Goal: Task Accomplishment & Management: Use online tool/utility

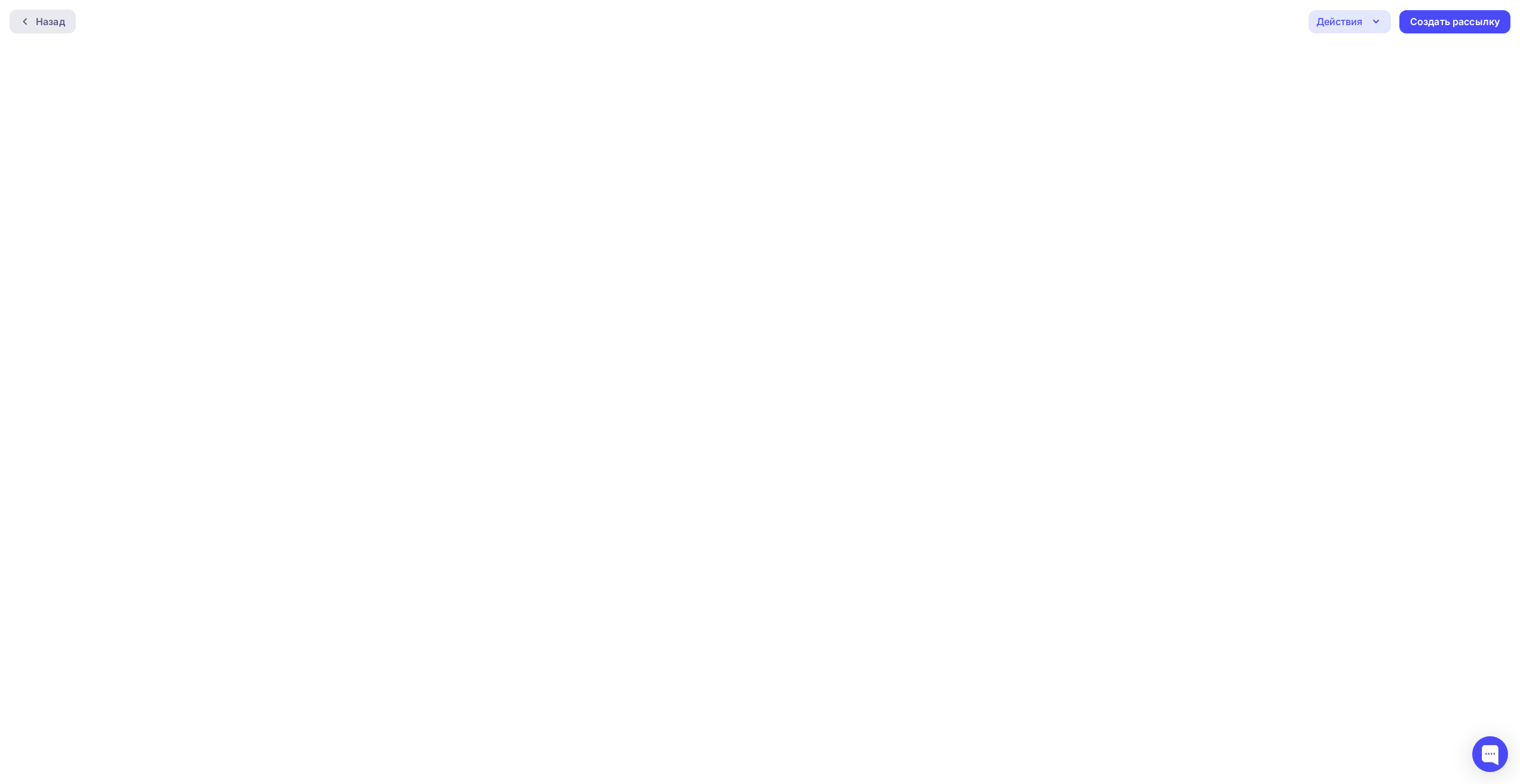
click at [54, 19] on div "Назад" at bounding box center [51, 21] width 29 height 14
click at [31, 22] on div at bounding box center [28, 21] width 15 height 10
click at [49, 22] on div "Назад" at bounding box center [51, 21] width 29 height 14
click at [46, 21] on div "Назад" at bounding box center [51, 21] width 29 height 14
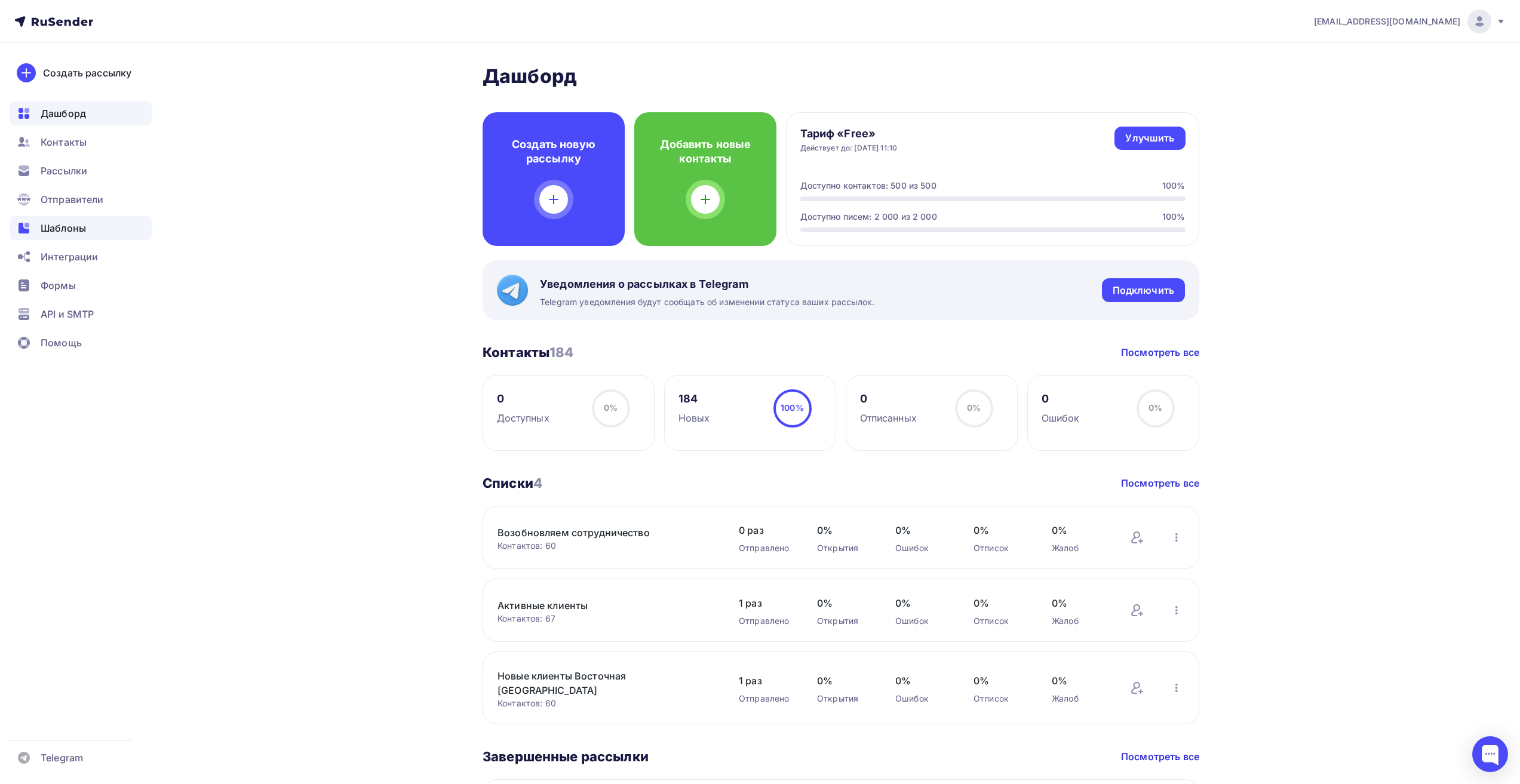
click at [79, 228] on span "Шаблоны" at bounding box center [63, 228] width 45 height 14
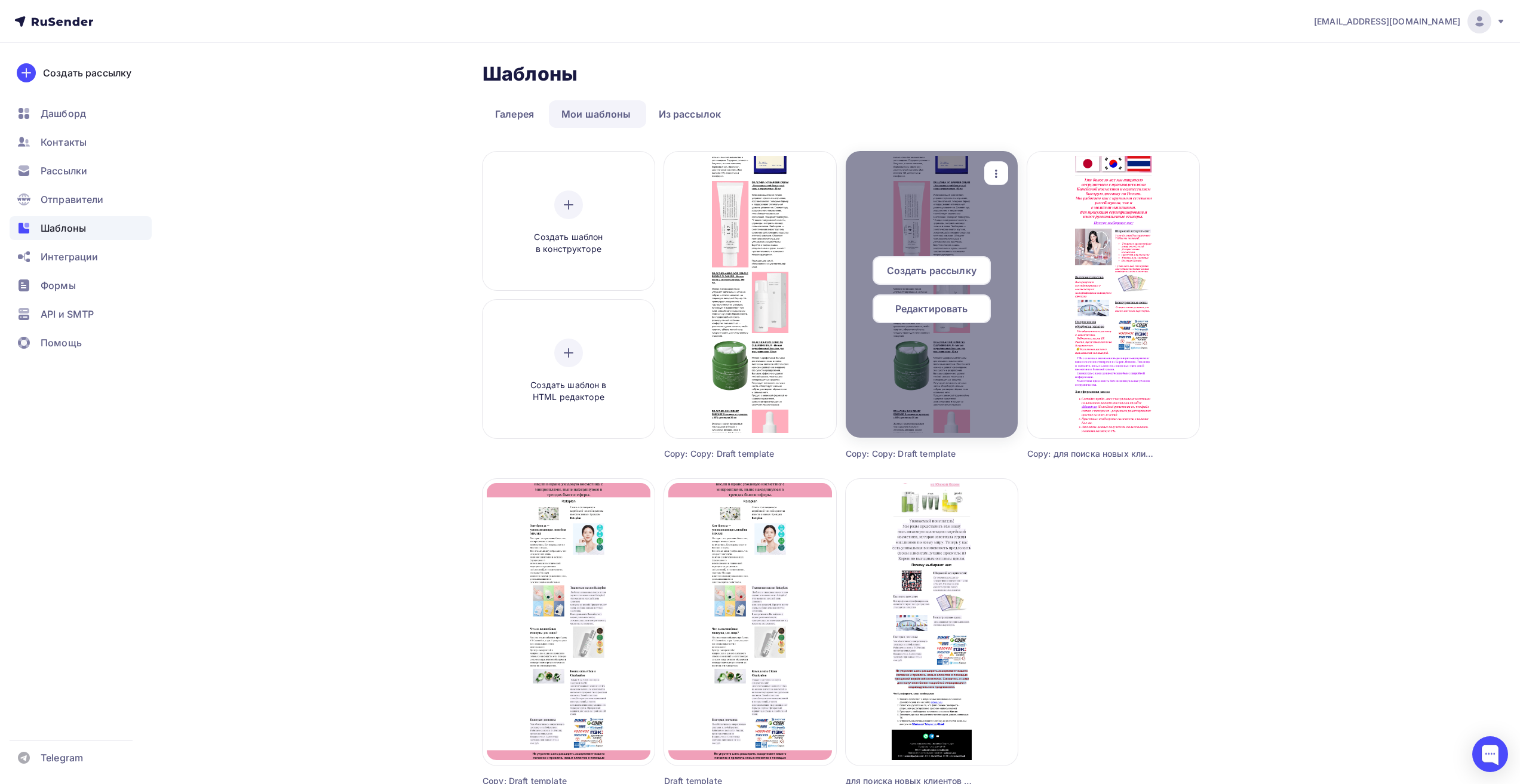
click at [966, 314] on div "Редактировать" at bounding box center [931, 309] width 118 height 29
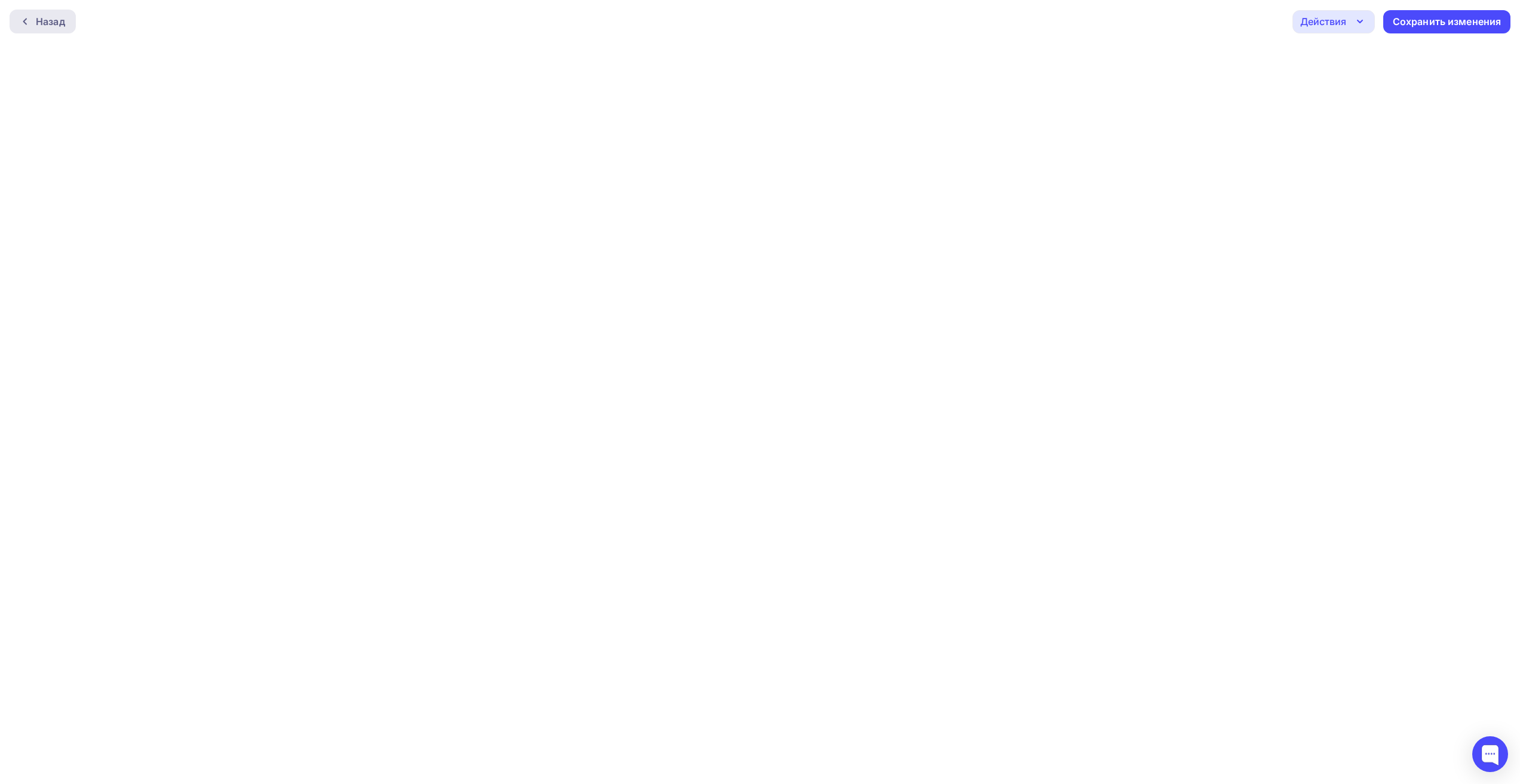
click at [39, 22] on div "Назад" at bounding box center [51, 21] width 29 height 14
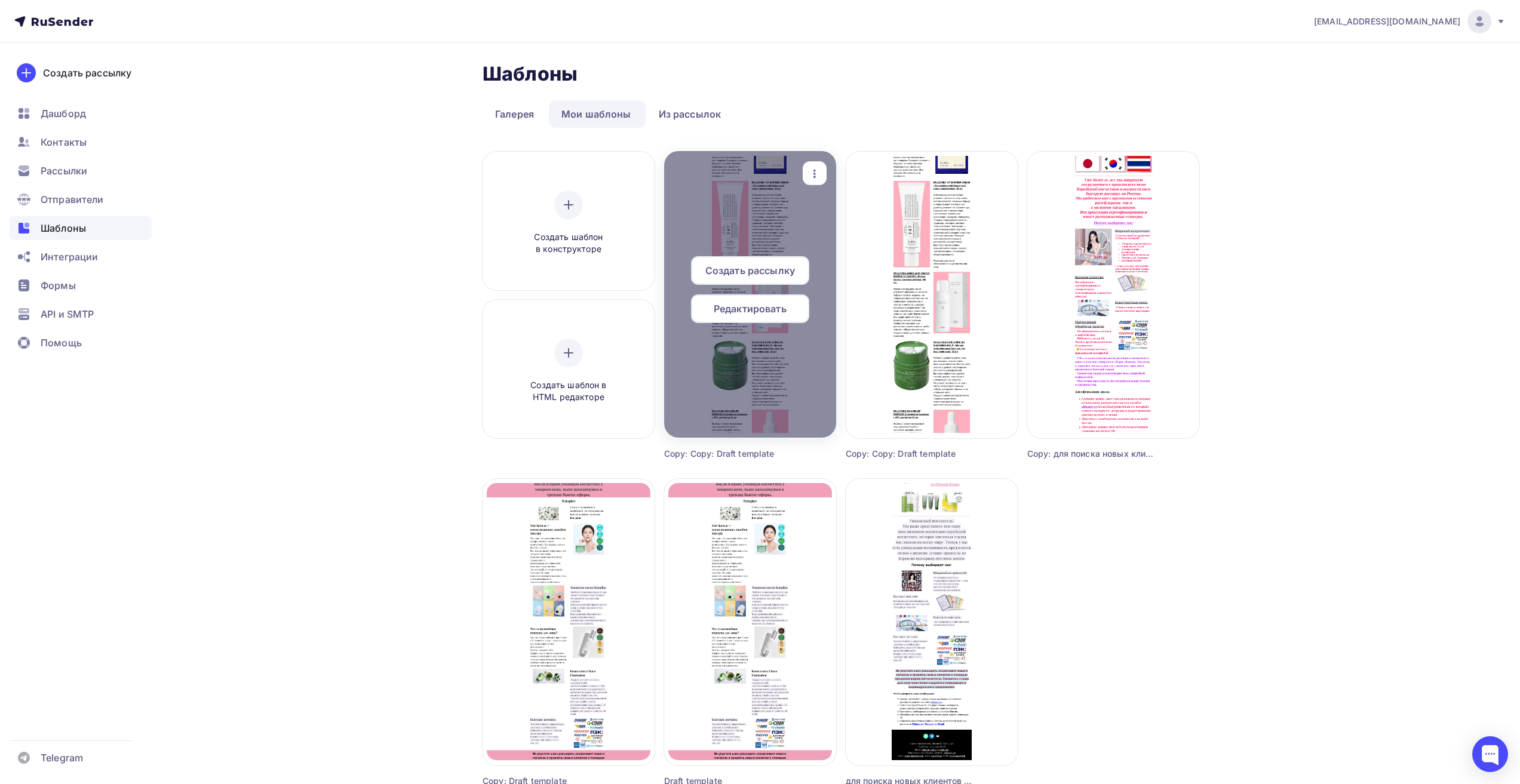
click at [762, 311] on span "Редактировать" at bounding box center [750, 309] width 73 height 14
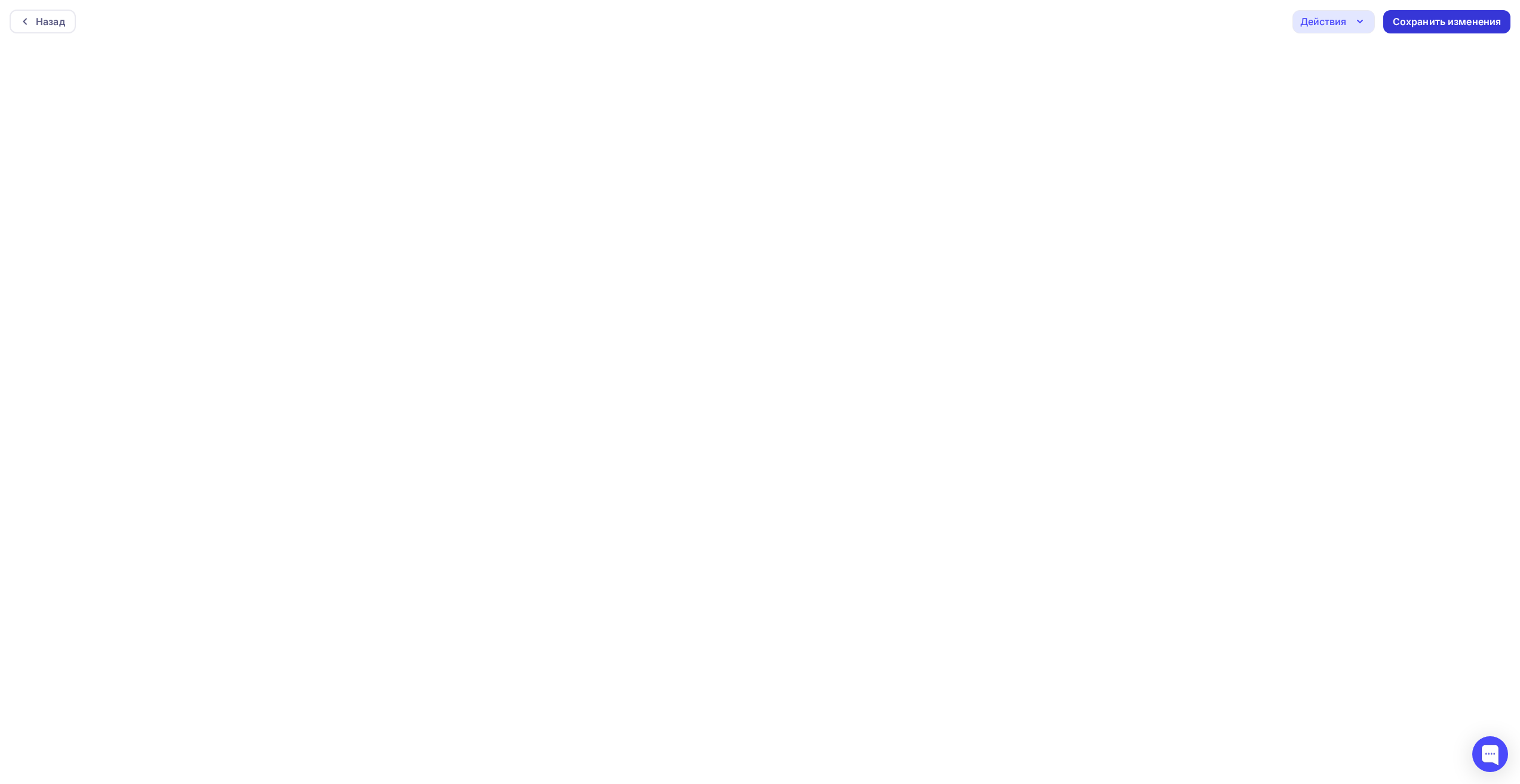
click at [1444, 22] on div "Сохранить изменения" at bounding box center [1447, 21] width 109 height 13
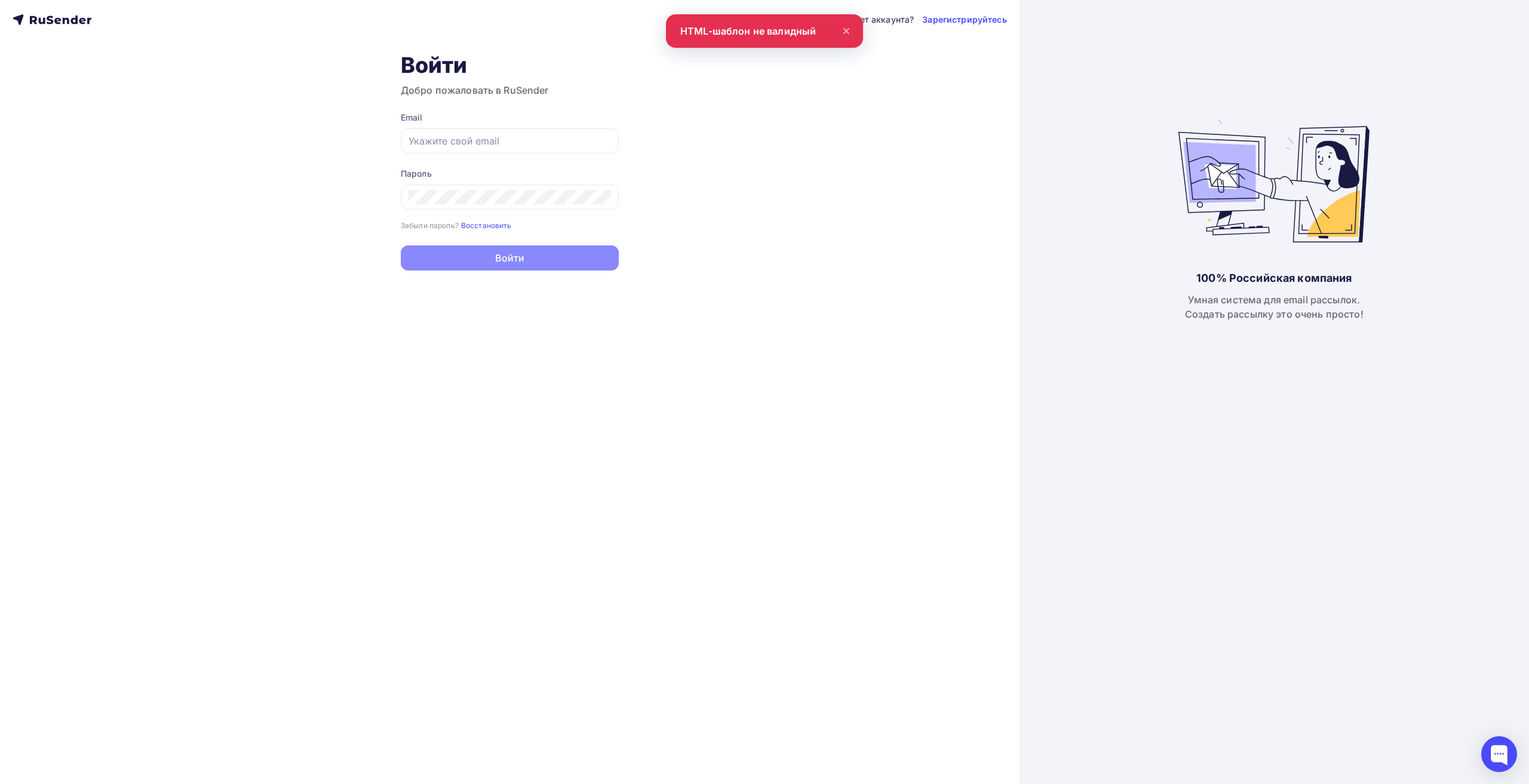
type input "[EMAIL_ADDRESS][DOMAIN_NAME]"
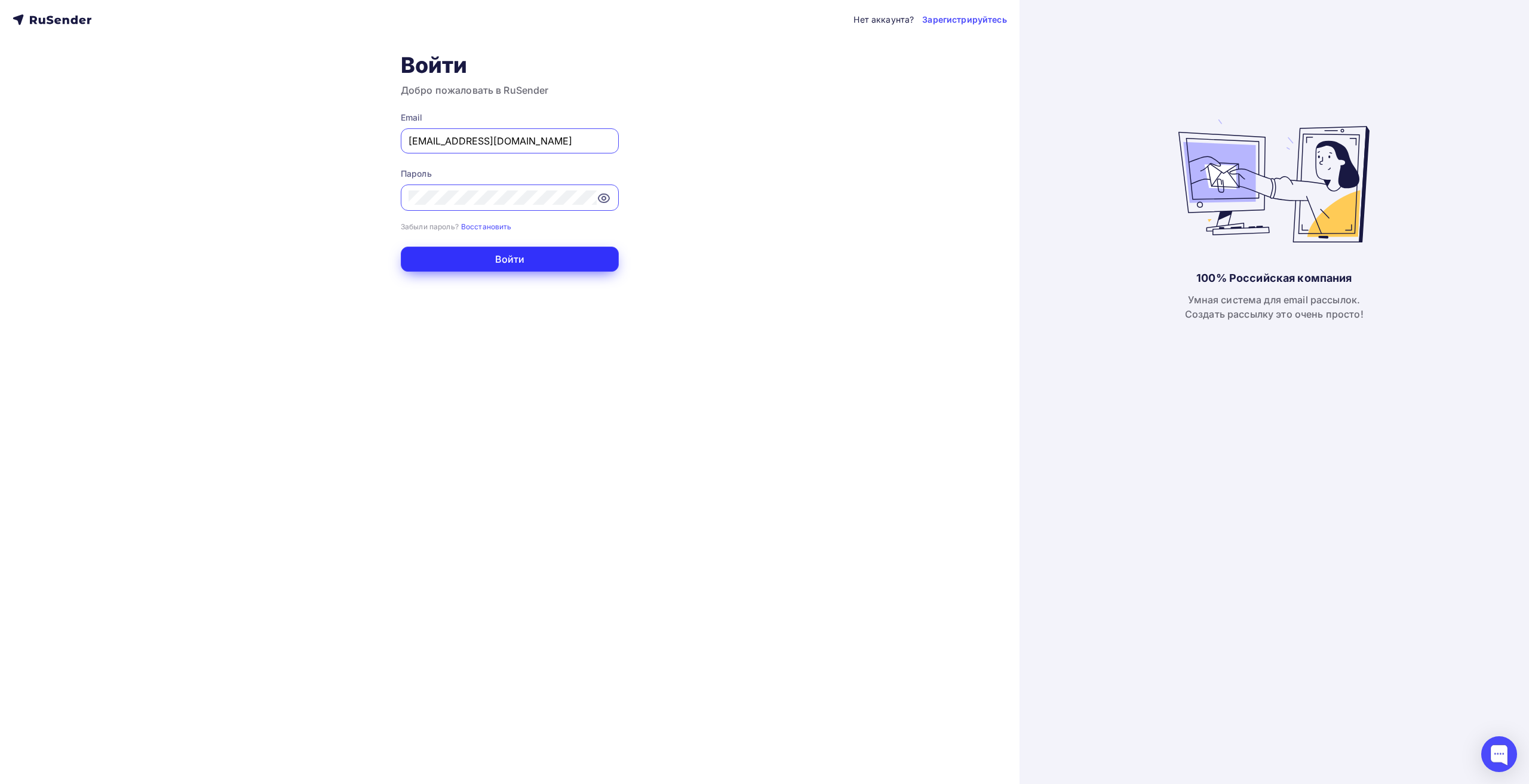
click at [519, 262] on button "Войти" at bounding box center [510, 259] width 218 height 25
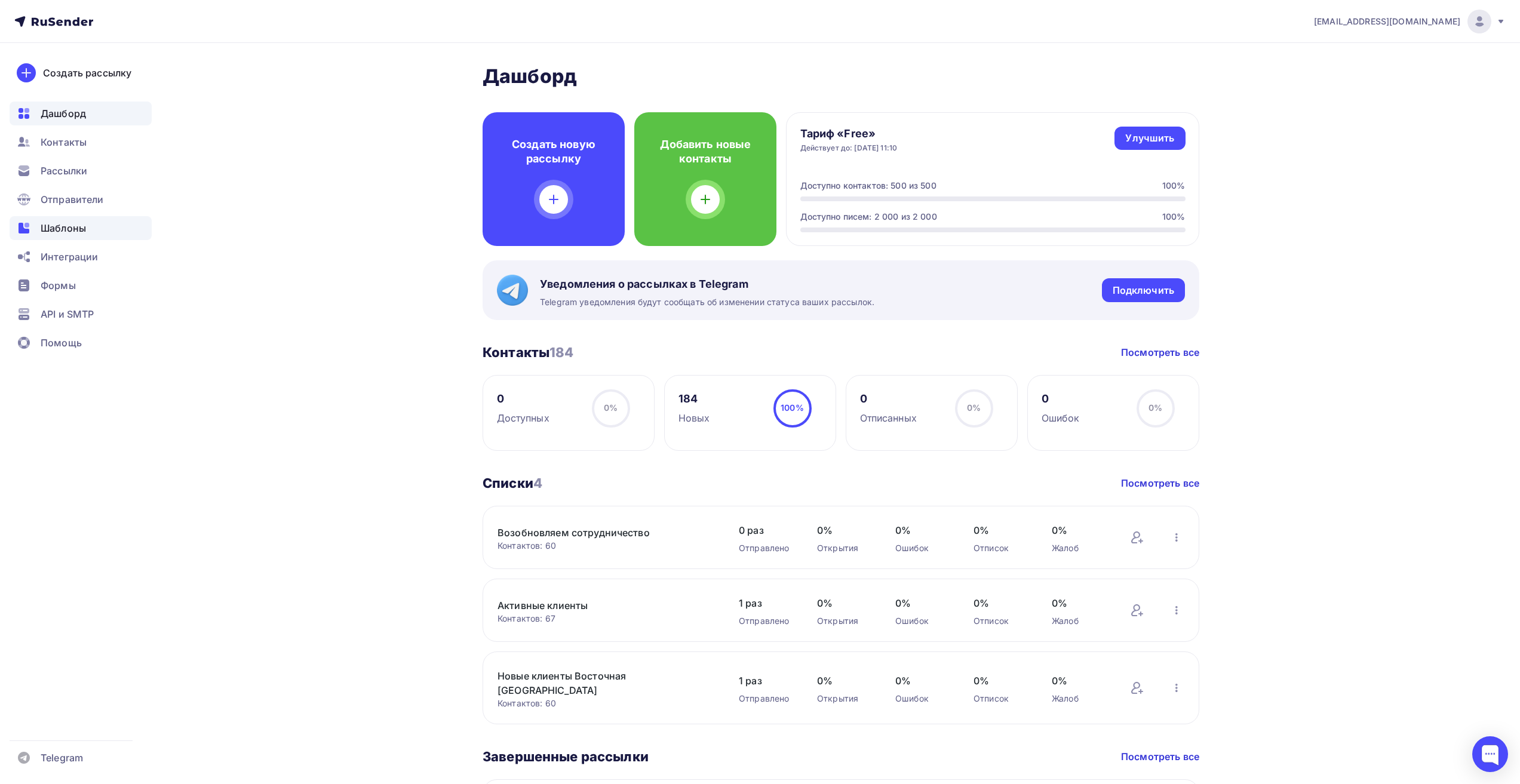
click at [73, 231] on span "Шаблоны" at bounding box center [63, 228] width 45 height 14
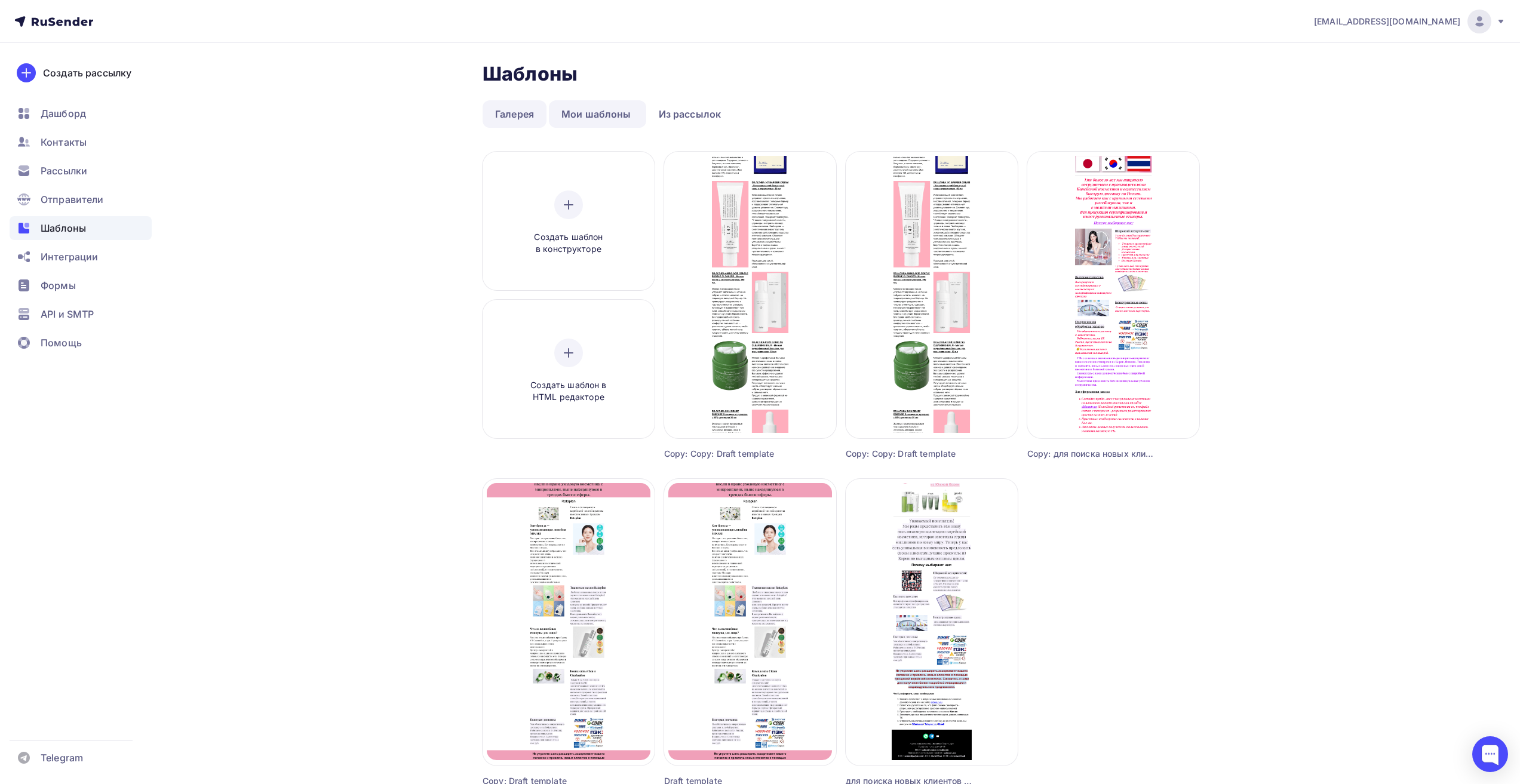
click at [528, 116] on link "Галерея" at bounding box center [514, 114] width 64 height 28
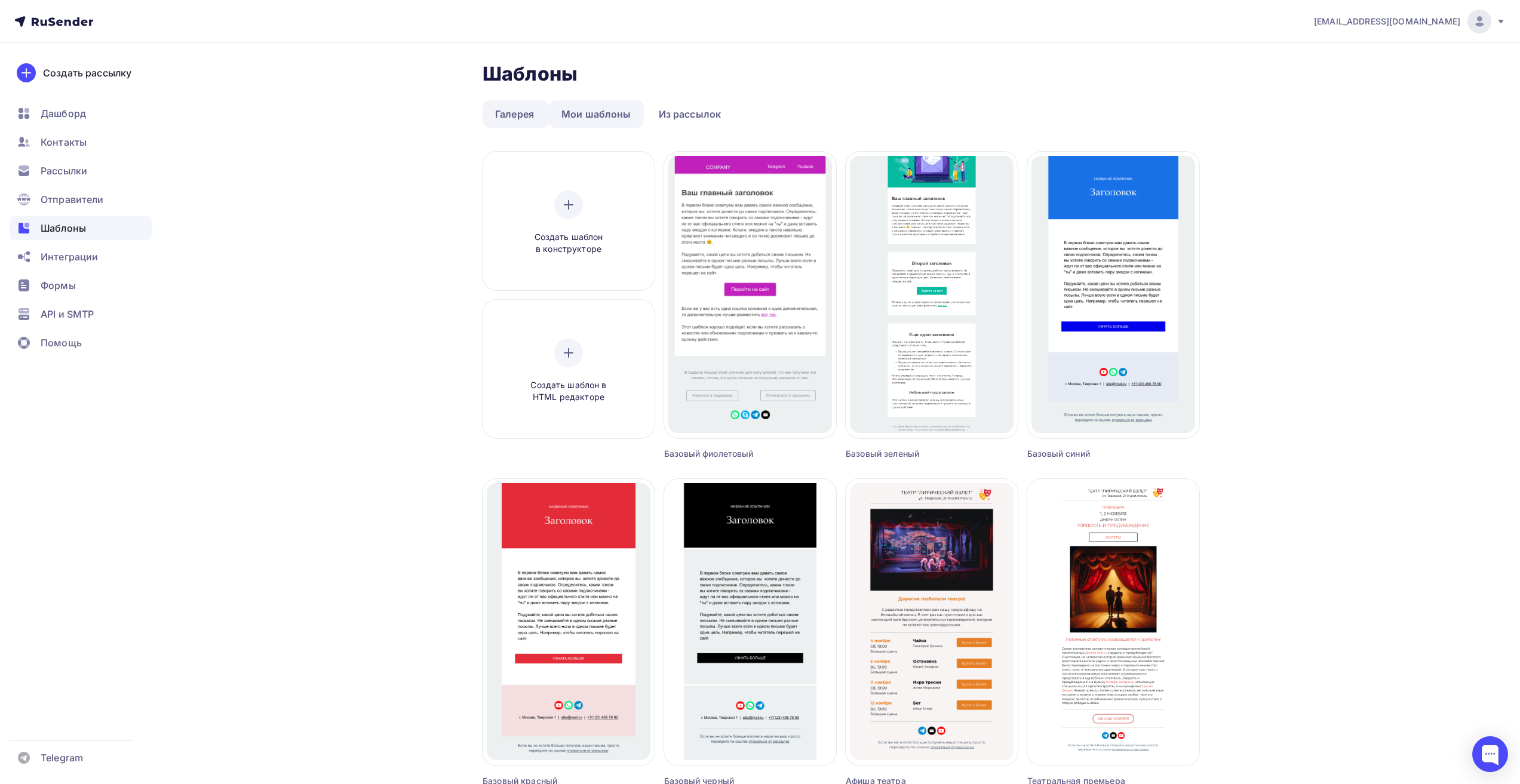
click at [585, 115] on link "Мои шаблоны" at bounding box center [596, 114] width 95 height 28
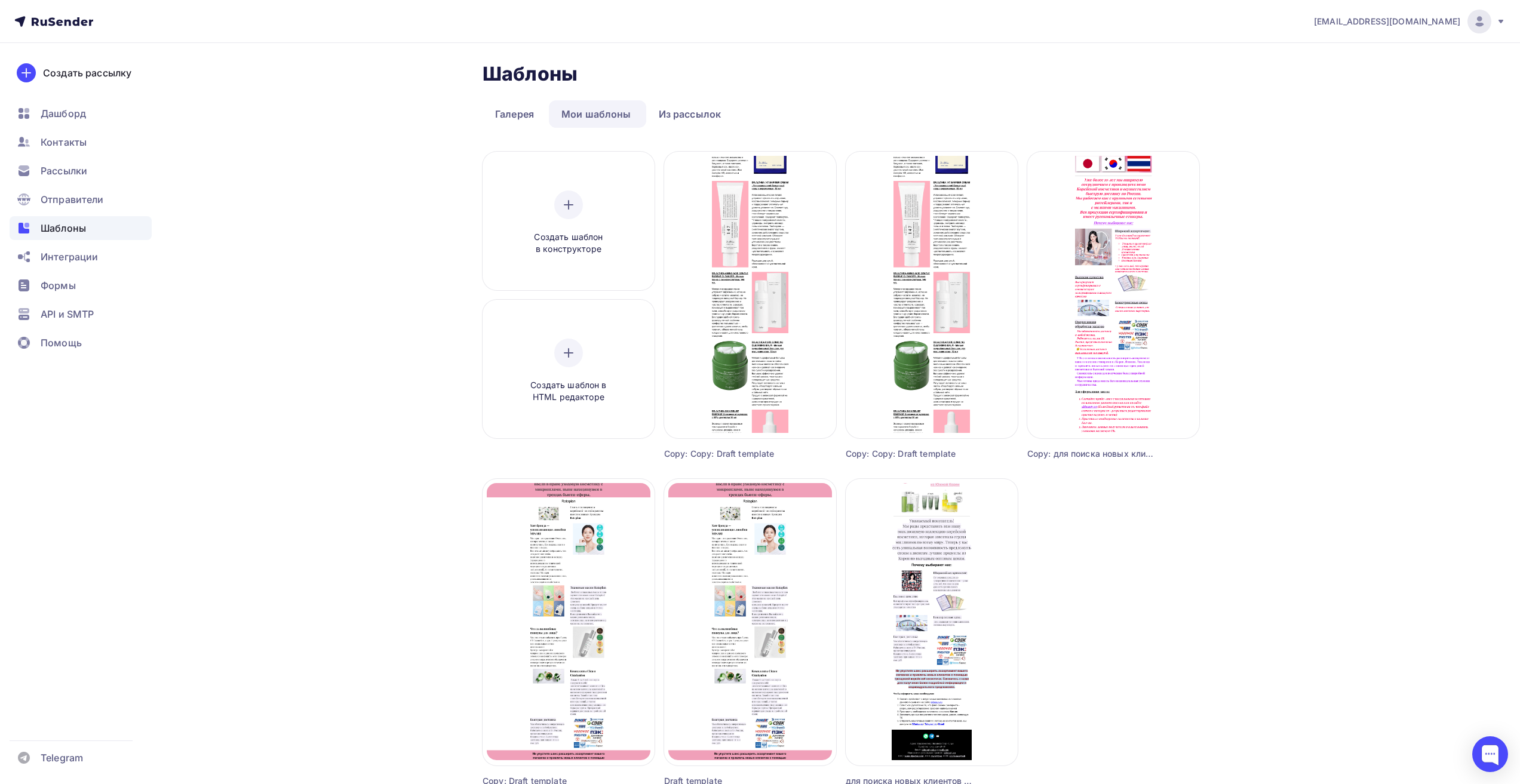
scroll to position [137, 0]
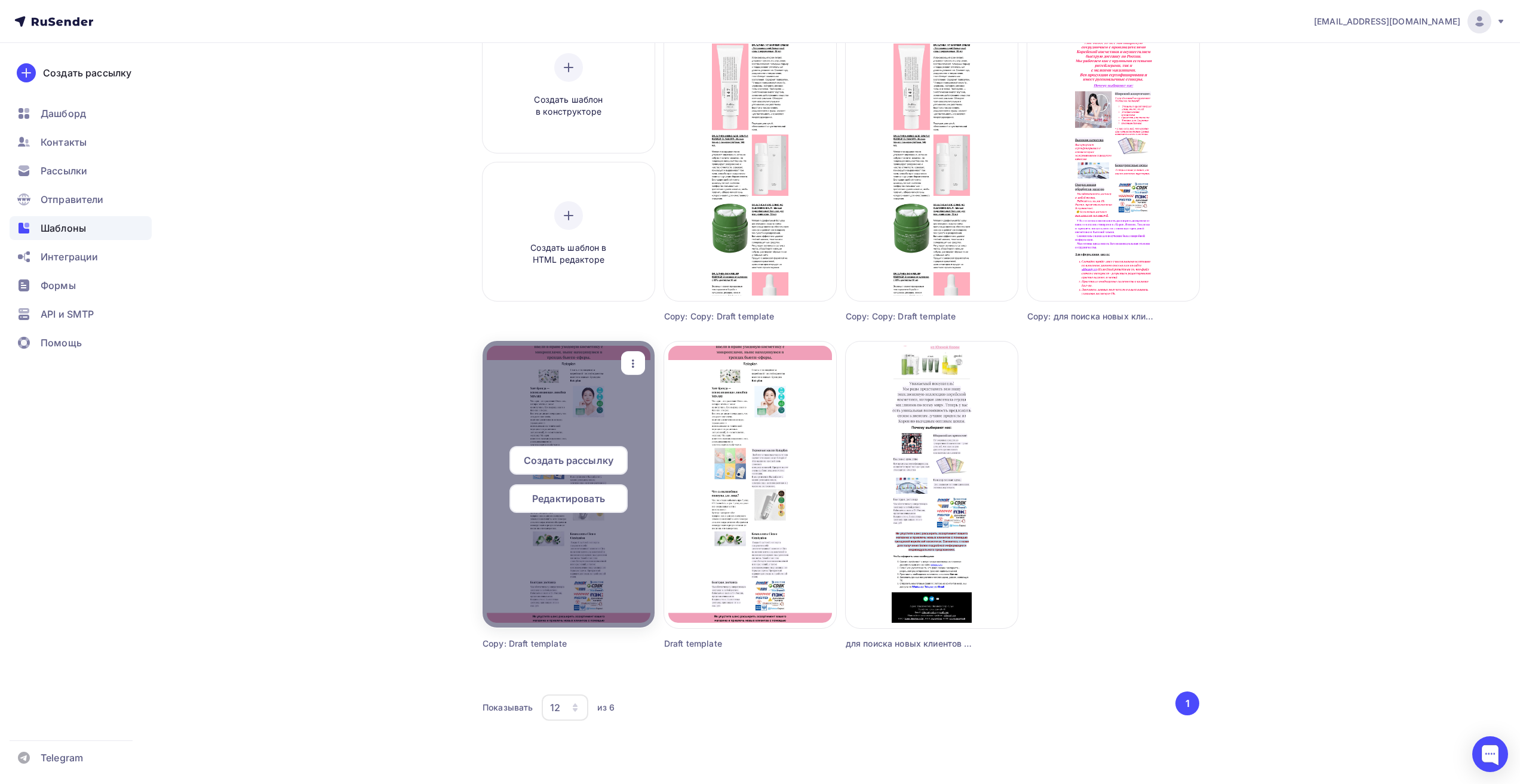
click at [626, 364] on icon "button" at bounding box center [633, 364] width 14 height 14
click at [642, 476] on icon at bounding box center [642, 478] width 14 height 14
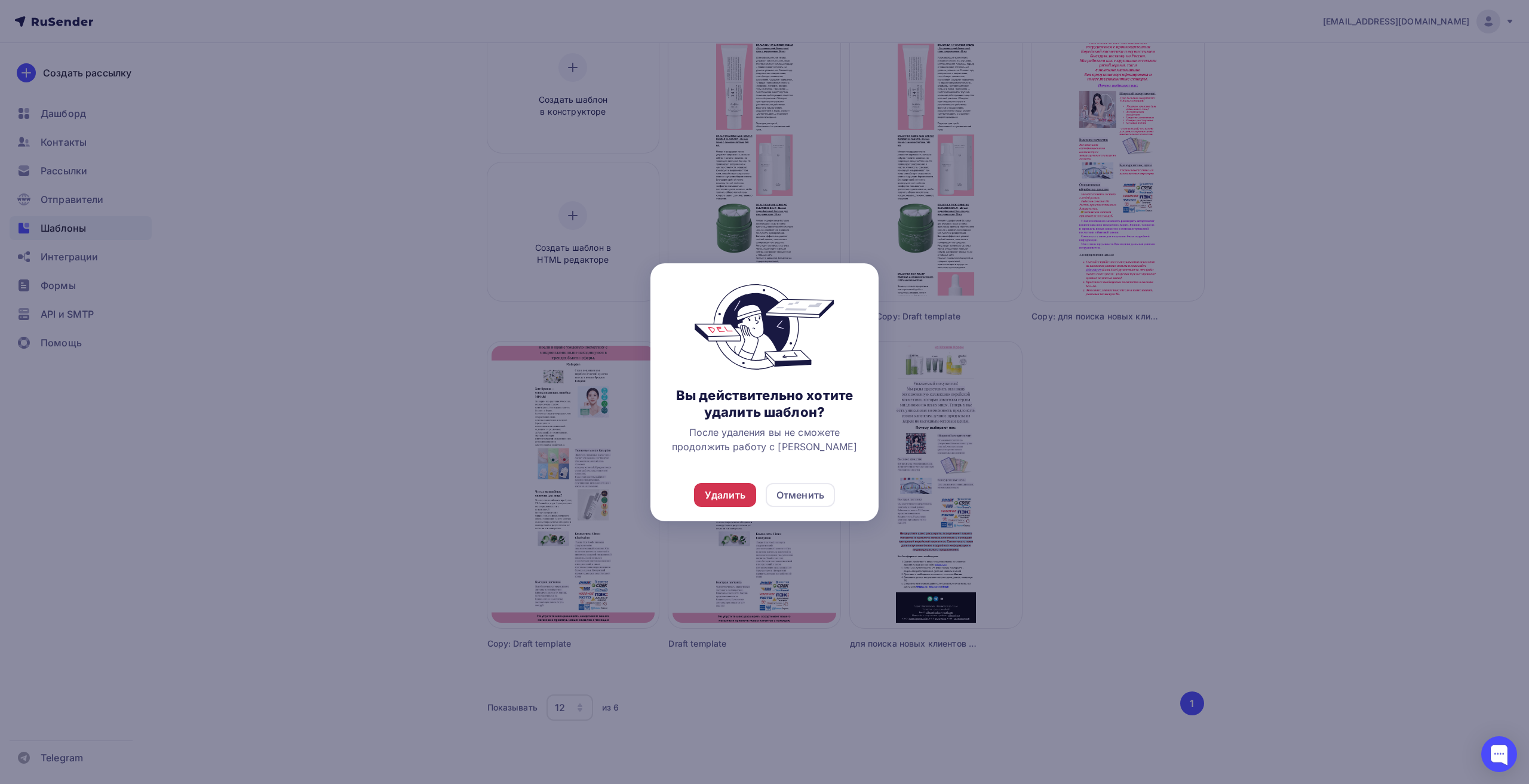
click at [711, 495] on div "Удалить" at bounding box center [724, 495] width 40 height 14
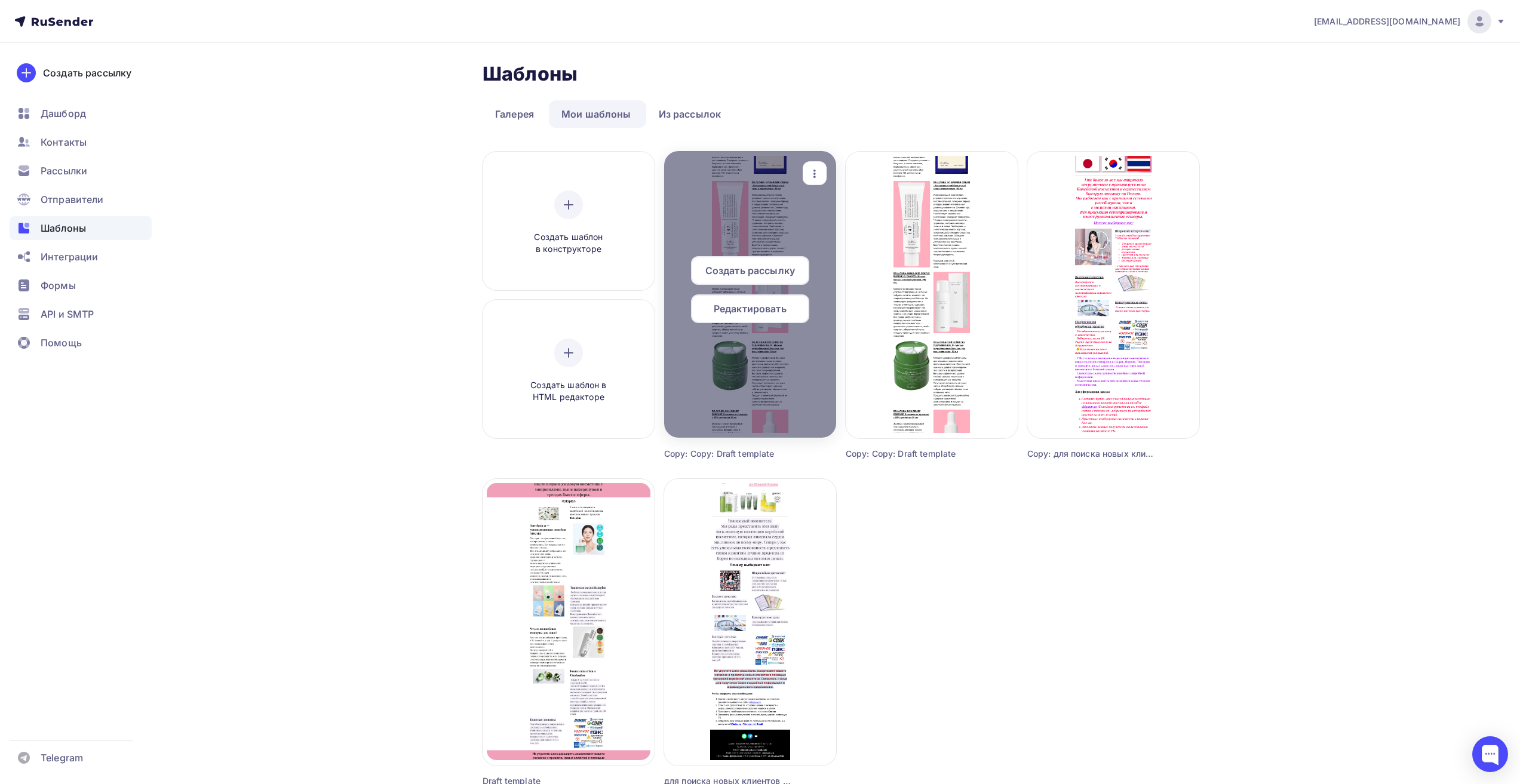
click at [739, 311] on span "Редактировать" at bounding box center [750, 309] width 73 height 14
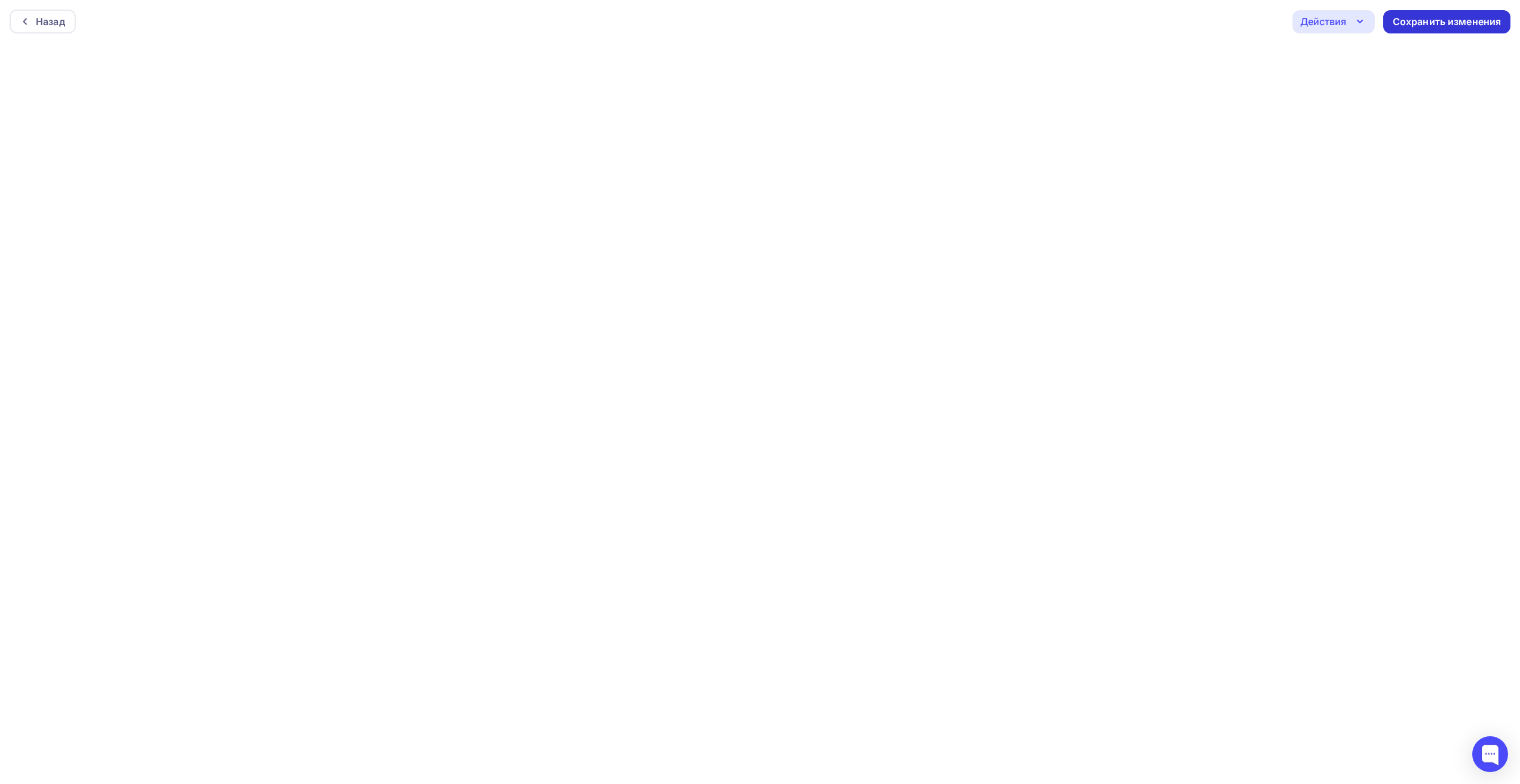
click at [1432, 22] on div "Сохранить изменения" at bounding box center [1447, 21] width 109 height 13
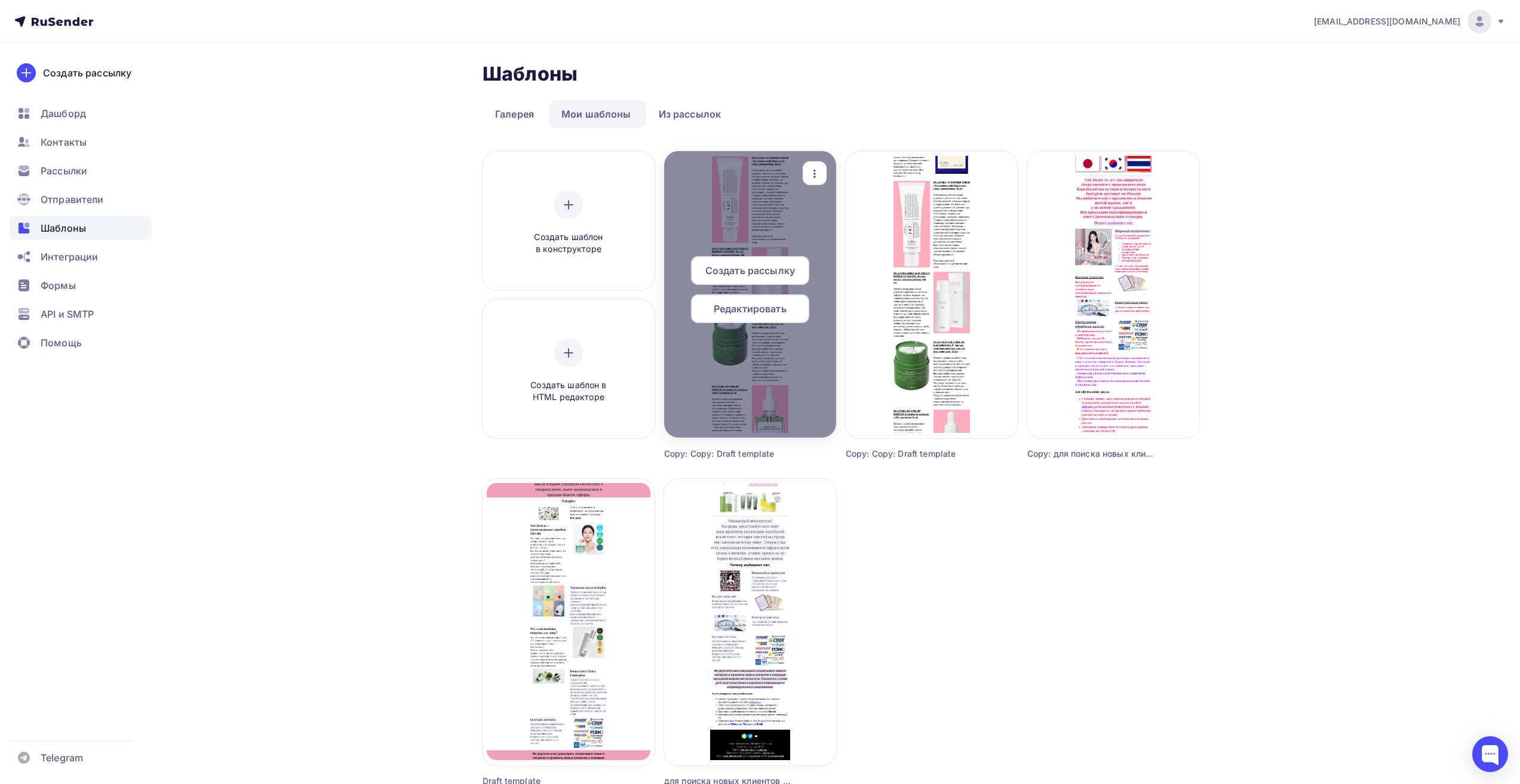
click at [736, 316] on div "Редактировать" at bounding box center [750, 309] width 118 height 29
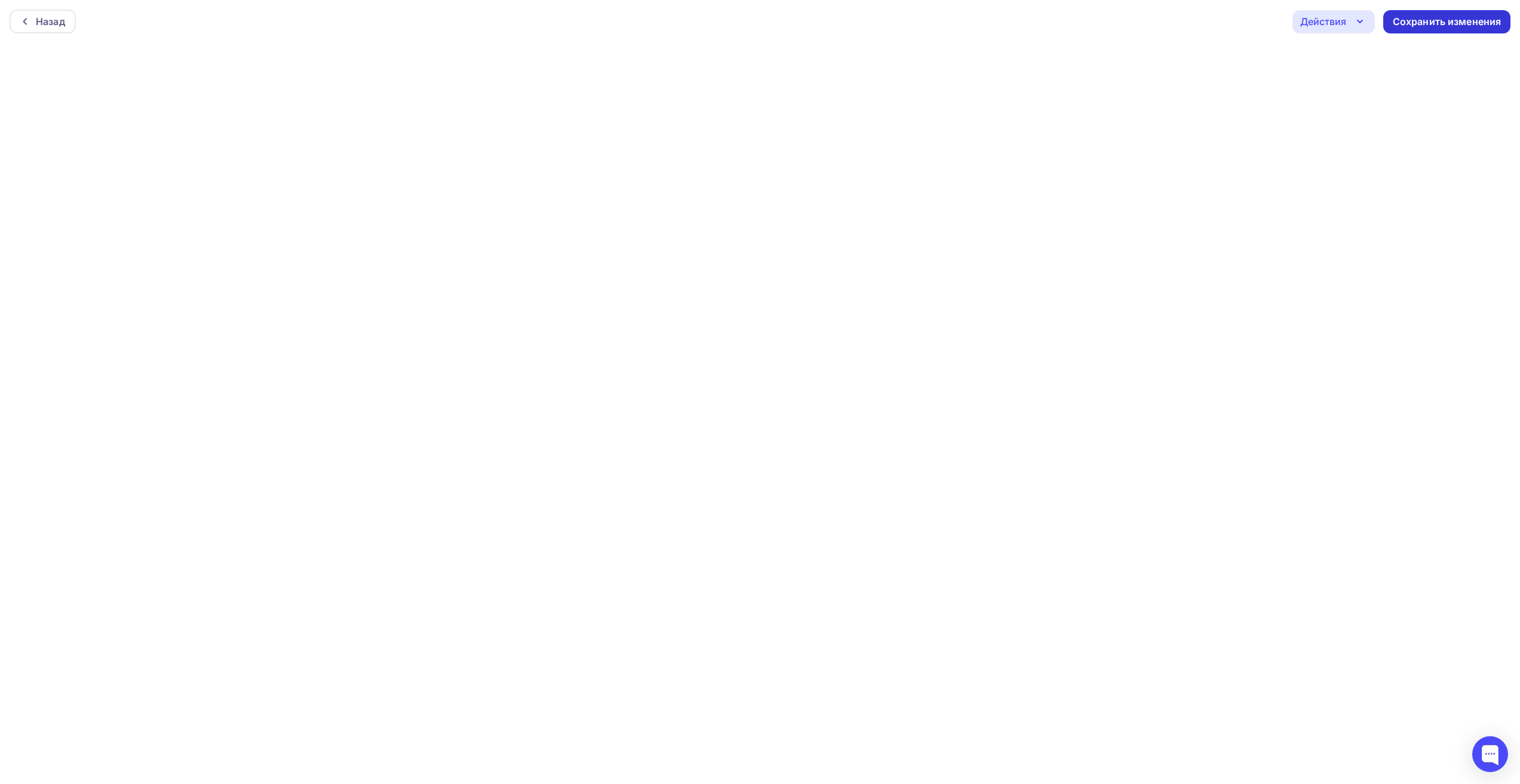
click at [1461, 20] on div "Сохранить изменения" at bounding box center [1447, 21] width 109 height 13
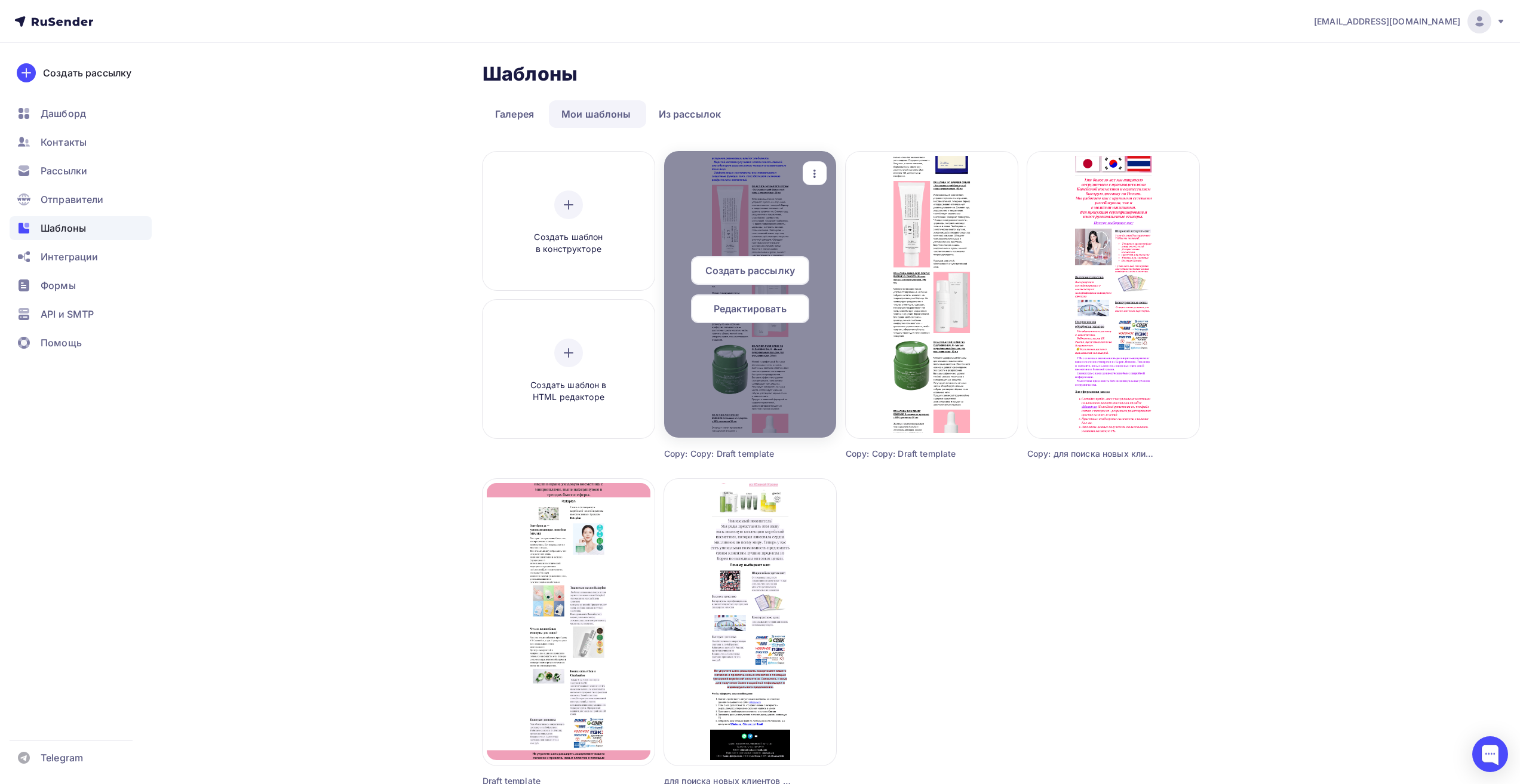
click at [783, 318] on div "Редактировать" at bounding box center [750, 309] width 118 height 29
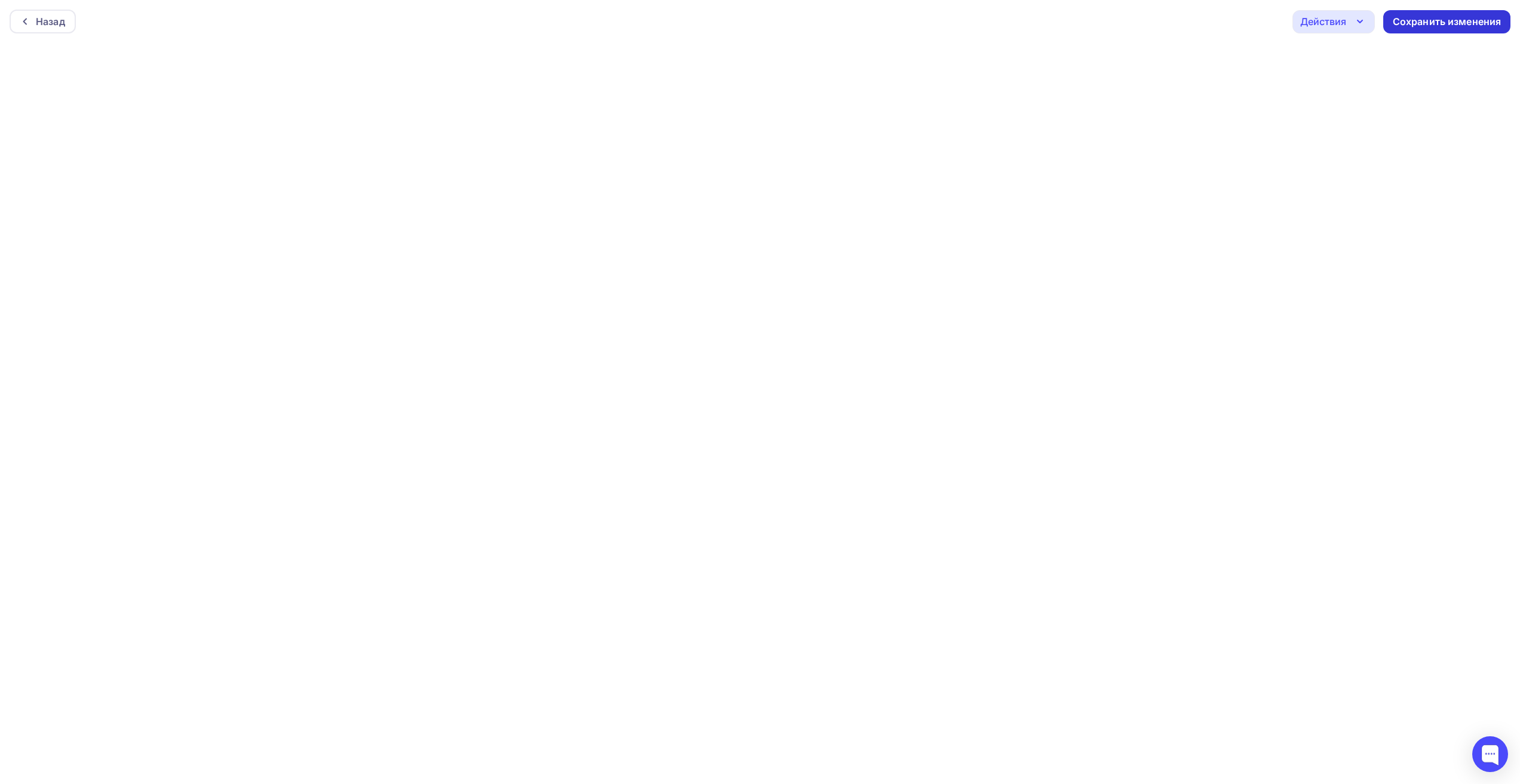
click at [1468, 22] on div "Сохранить изменения" at bounding box center [1447, 21] width 109 height 13
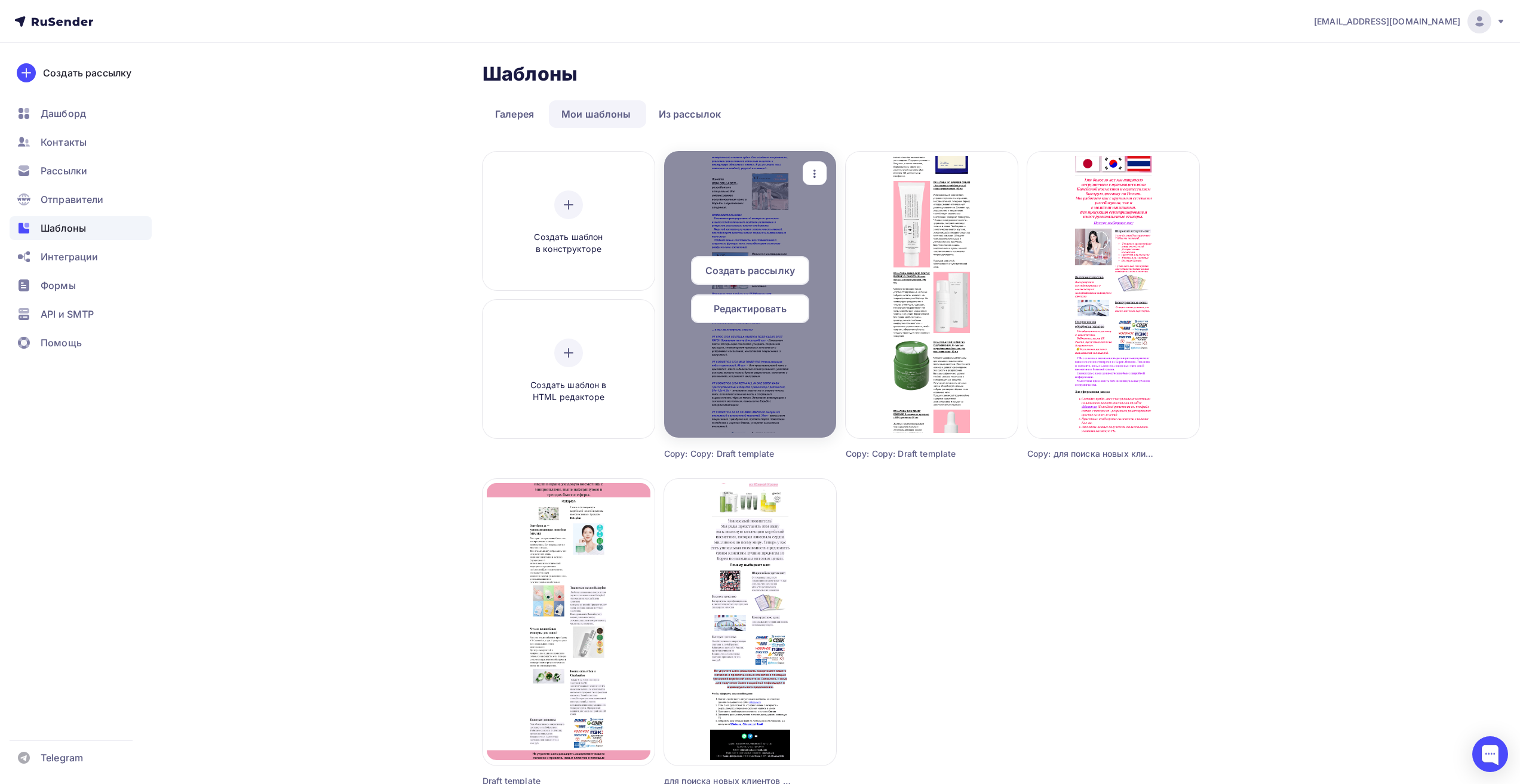
click at [766, 309] on span "Редактировать" at bounding box center [750, 309] width 73 height 14
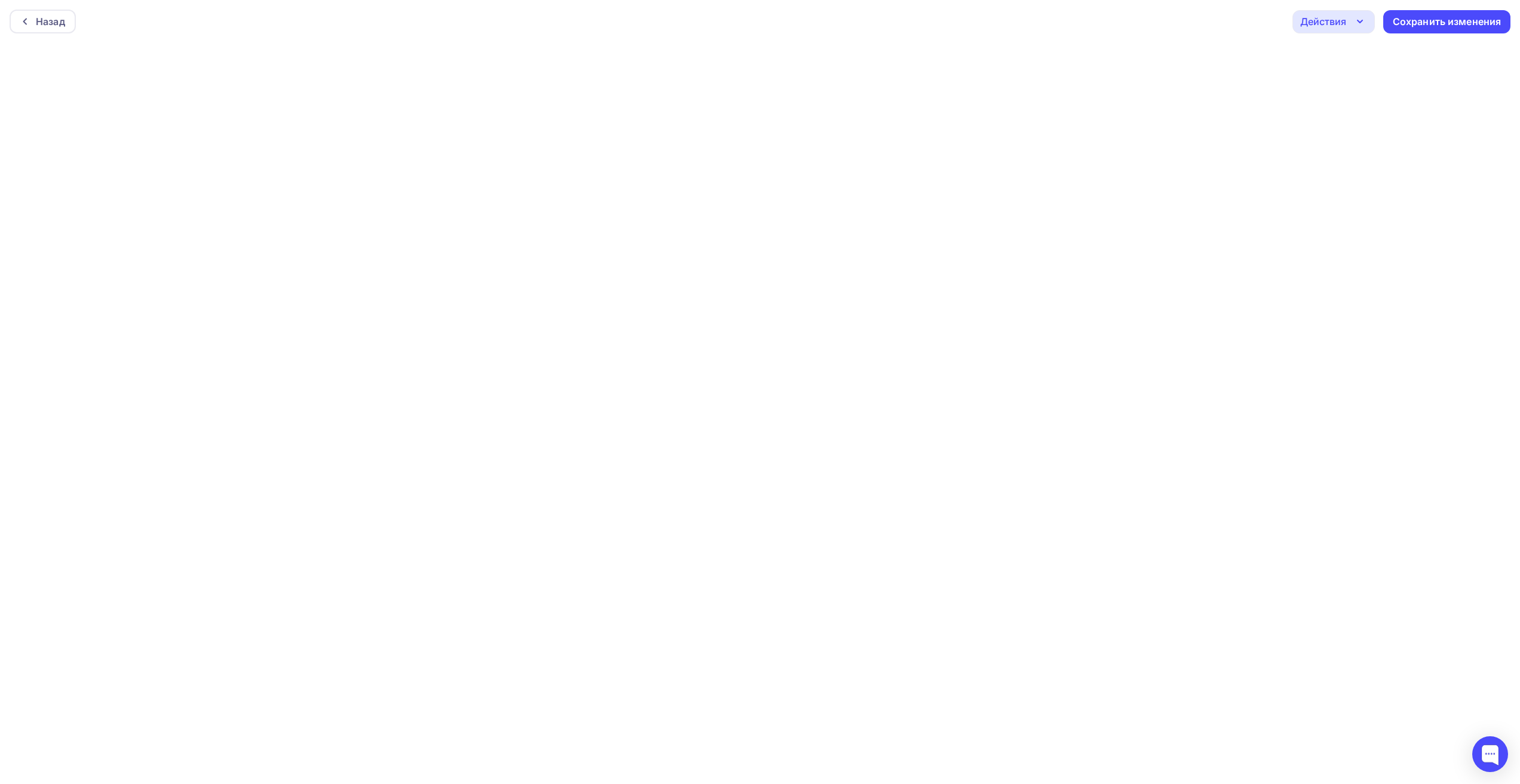
scroll to position [3, 0]
click at [1426, 13] on div "Сохранить изменения" at bounding box center [1447, 19] width 109 height 13
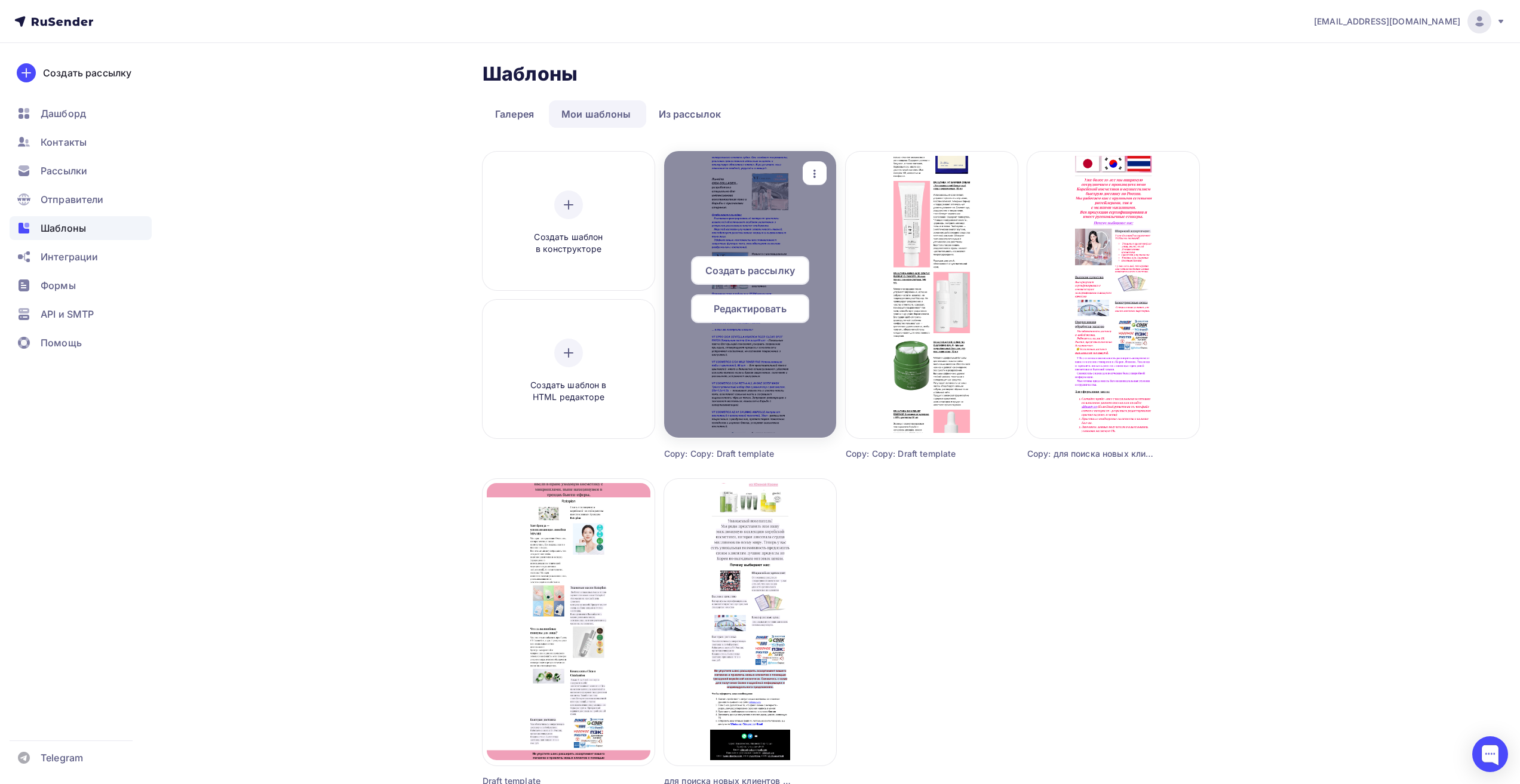
click at [774, 273] on span "Создать рассылку" at bounding box center [750, 270] width 90 height 14
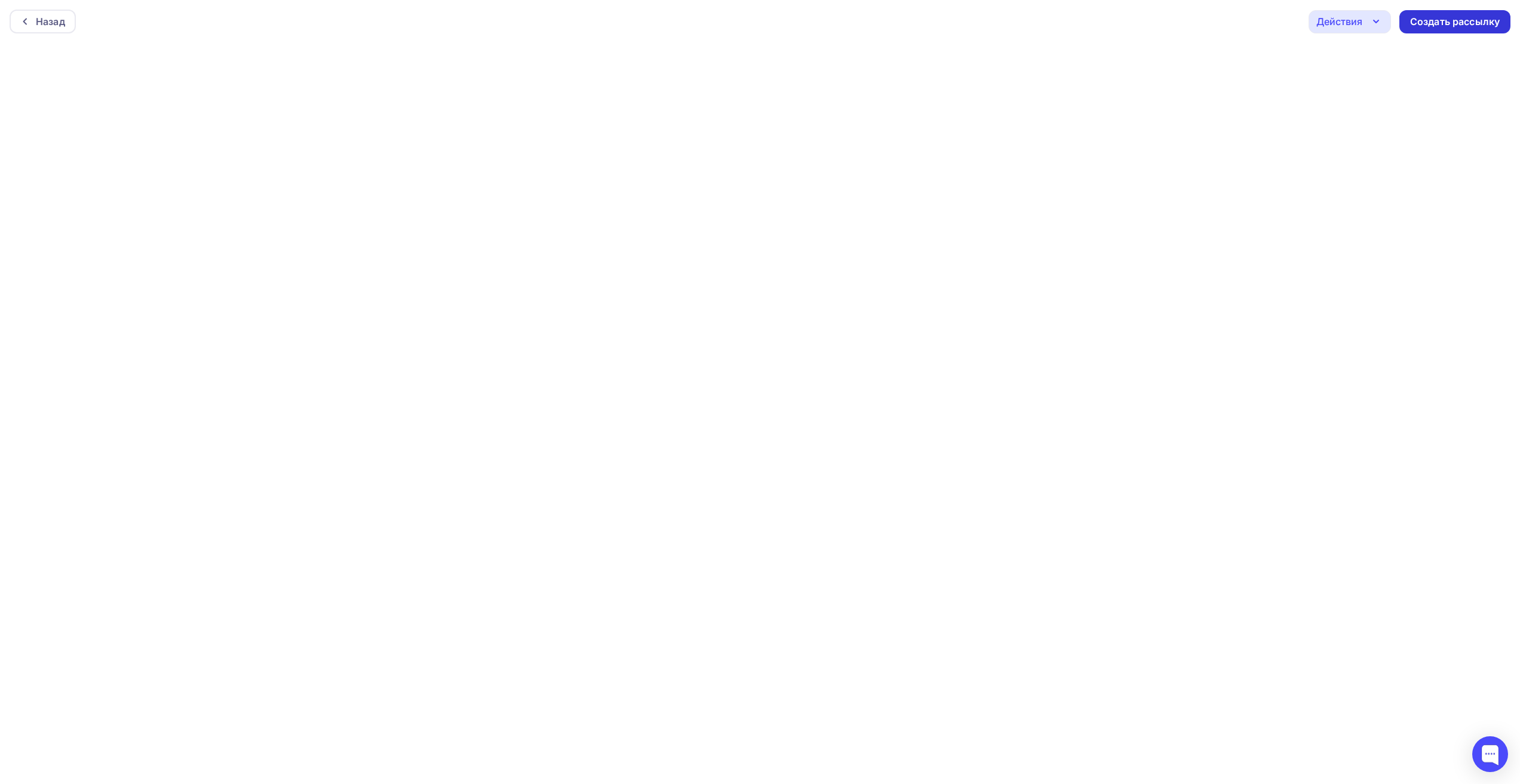
click at [1425, 22] on div "Создать рассылку" at bounding box center [1455, 21] width 90 height 13
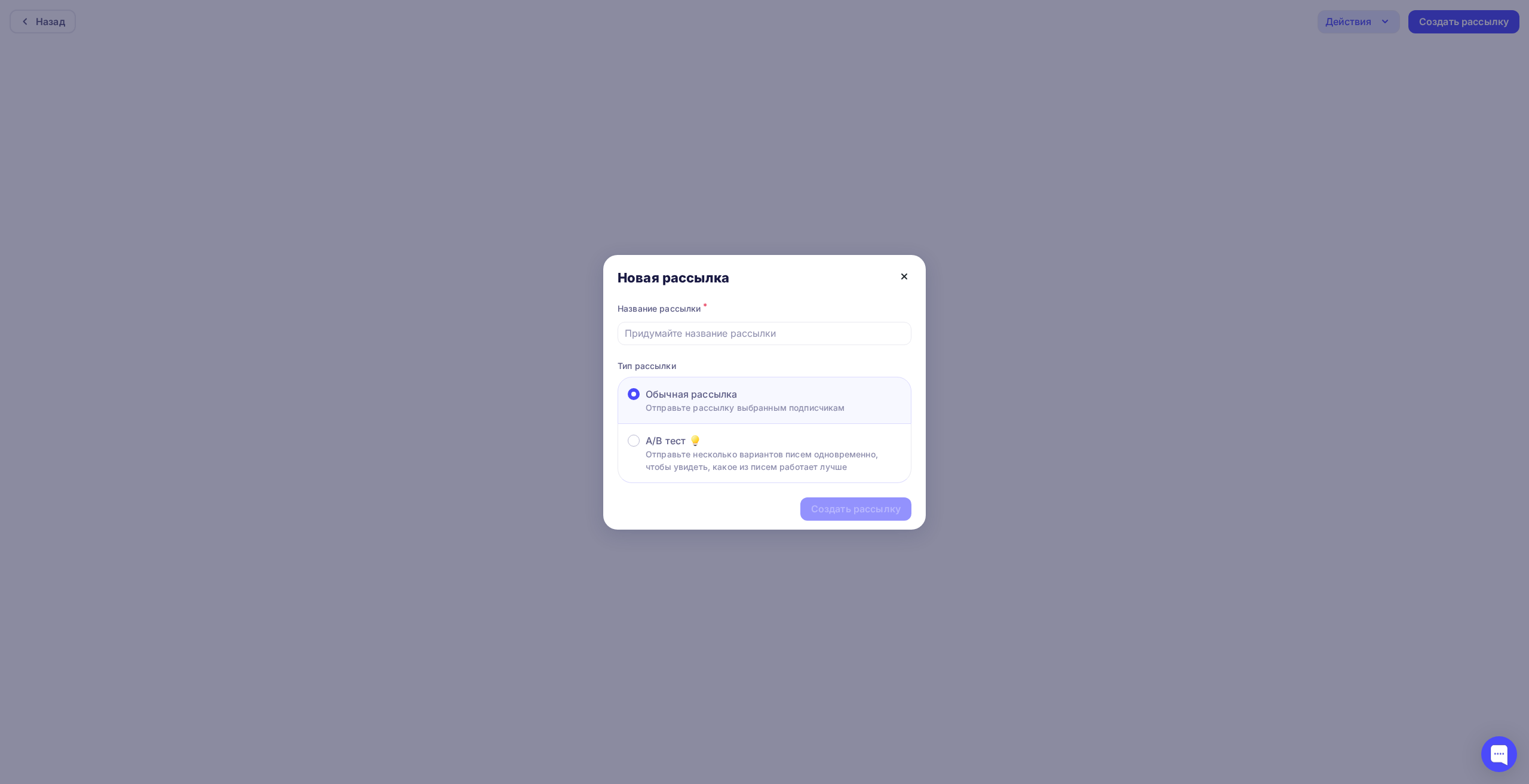
click at [904, 274] on icon at bounding box center [904, 276] width 14 height 14
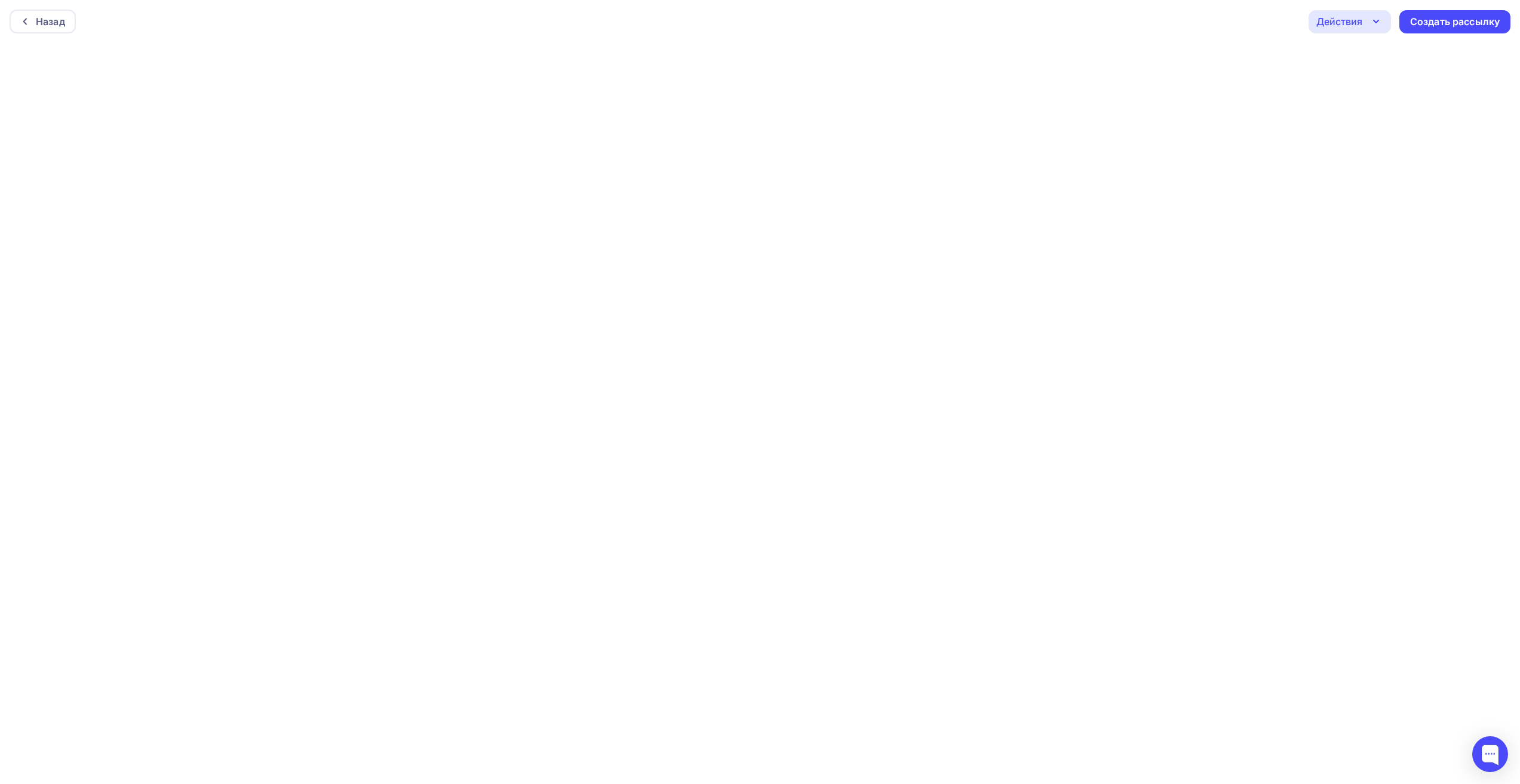
click at [1362, 29] on div "Действия" at bounding box center [1350, 22] width 83 height 23
click at [1358, 60] on div "Отправить тестовое письмо" at bounding box center [1414, 56] width 137 height 14
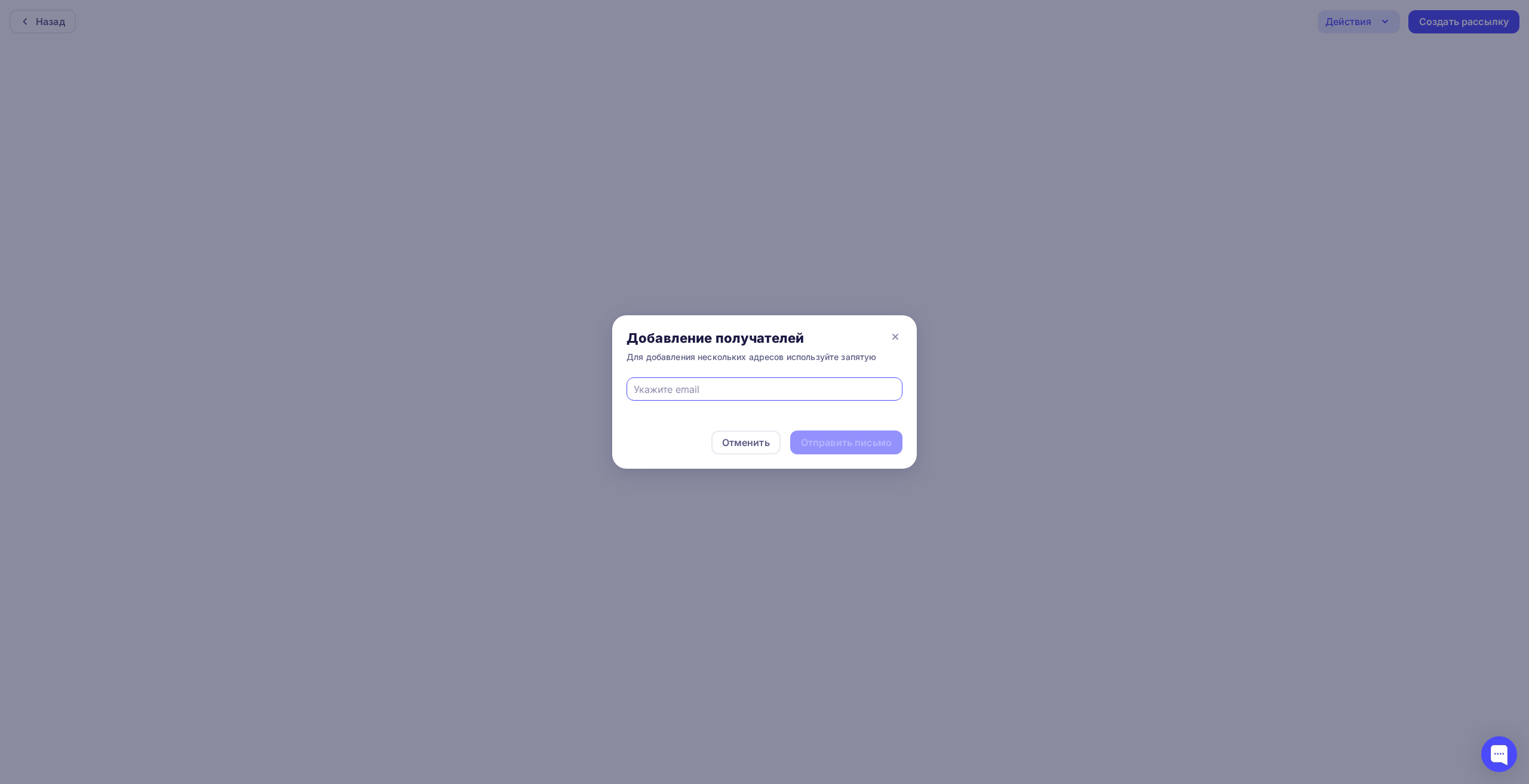
click at [717, 389] on input "text" at bounding box center [764, 389] width 262 height 14
paste input "[EMAIL_ADDRESS][DOMAIN_NAME]"
type input "[EMAIL_ADDRESS][DOMAIN_NAME]"
click at [806, 441] on div "Отправить письмо" at bounding box center [846, 443] width 91 height 13
